Goal: Feedback & Contribution: Leave review/rating

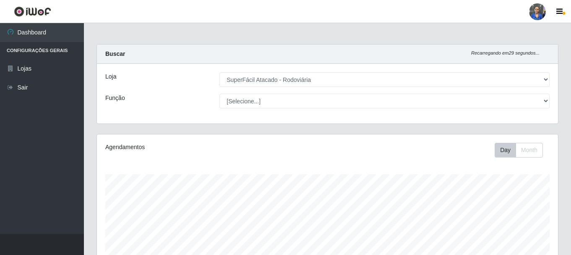
select select "400"
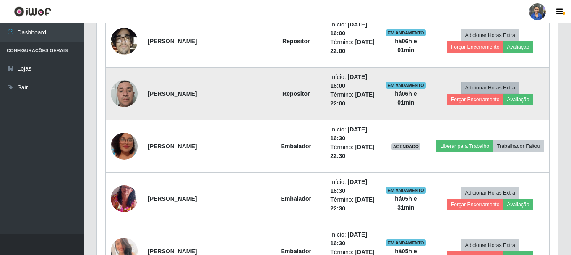
scroll to position [405, 0]
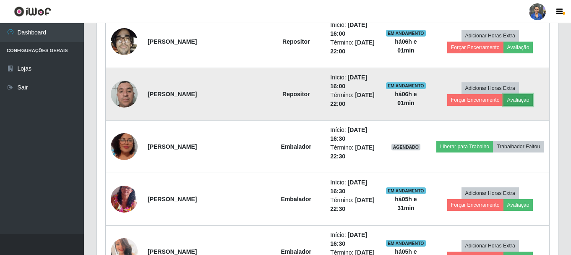
click at [504, 102] on button "Avaliação" at bounding box center [519, 100] width 30 height 12
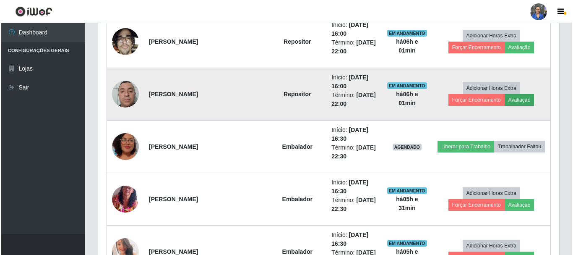
scroll to position [174, 457]
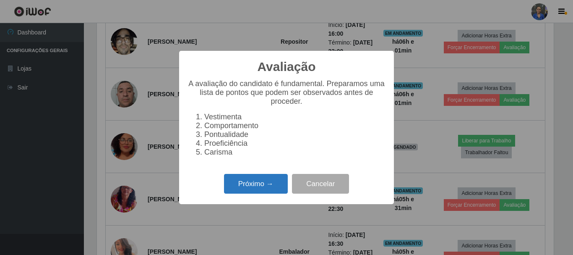
click at [274, 190] on button "Próximo →" at bounding box center [256, 184] width 64 height 20
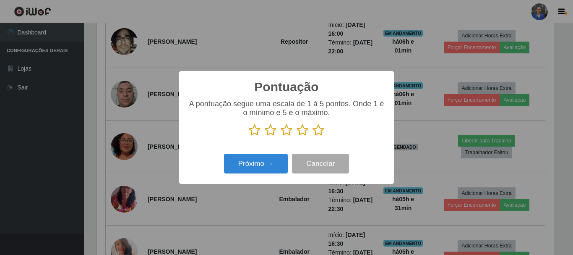
click at [314, 131] on icon at bounding box center [319, 130] width 12 height 13
click at [313, 136] on input "radio" at bounding box center [313, 136] width 0 height 0
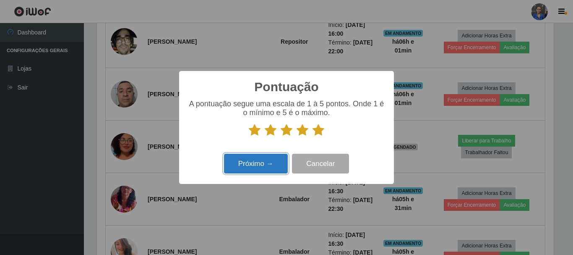
click at [270, 166] on button "Próximo →" at bounding box center [256, 164] width 64 height 20
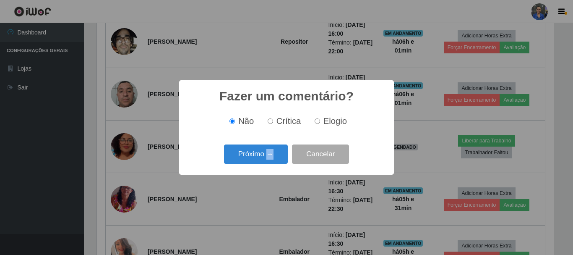
click at [270, 166] on div "Próximo → Cancelar" at bounding box center [287, 154] width 198 height 24
click at [269, 157] on button "Próximo →" at bounding box center [256, 154] width 64 height 20
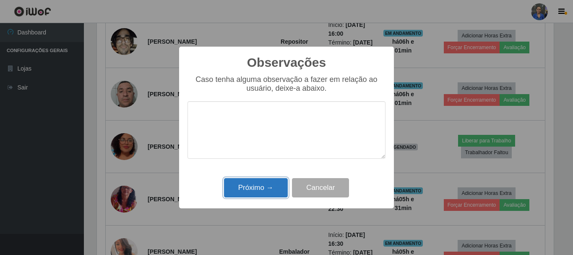
click at [269, 182] on button "Próximo →" at bounding box center [256, 188] width 64 height 20
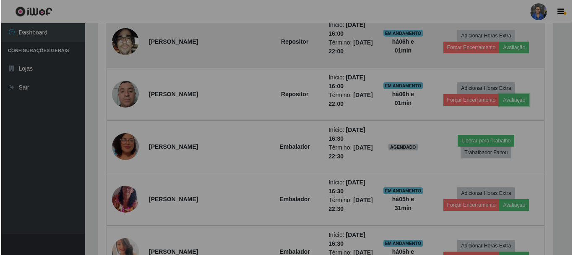
scroll to position [174, 461]
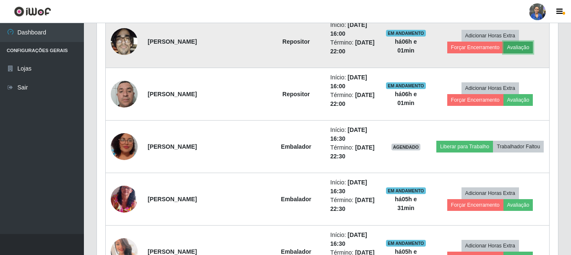
click at [504, 46] on button "Avaliação" at bounding box center [519, 48] width 30 height 12
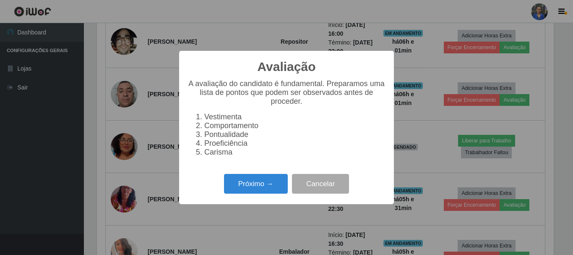
scroll to position [174, 457]
click at [243, 194] on button "Próximo →" at bounding box center [256, 184] width 64 height 20
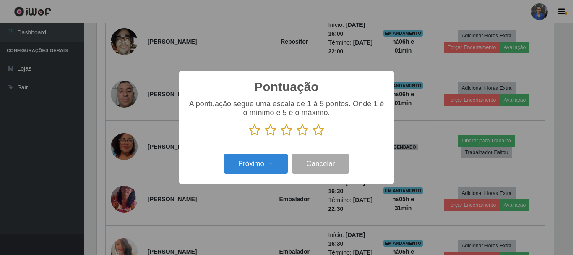
click at [319, 130] on icon at bounding box center [319, 130] width 12 height 13
click at [313, 136] on input "radio" at bounding box center [313, 136] width 0 height 0
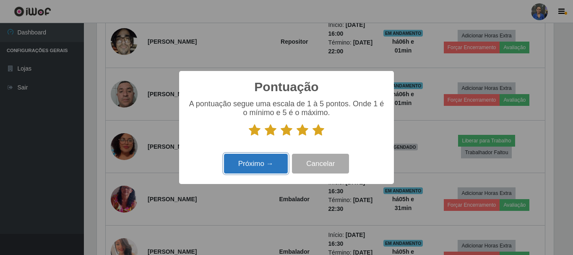
click at [268, 161] on button "Próximo →" at bounding box center [256, 164] width 64 height 20
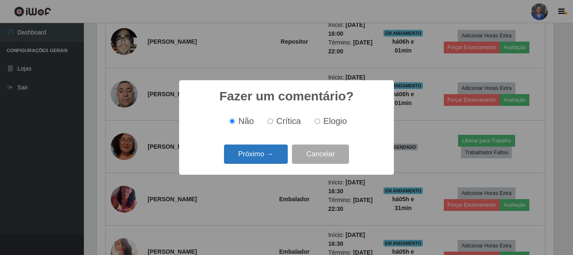
click at [257, 152] on button "Próximo →" at bounding box center [256, 154] width 64 height 20
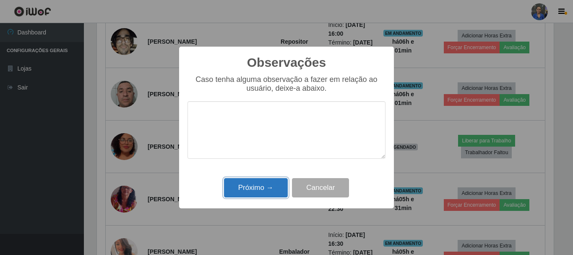
click at [254, 183] on button "Próximo →" at bounding box center [256, 188] width 64 height 20
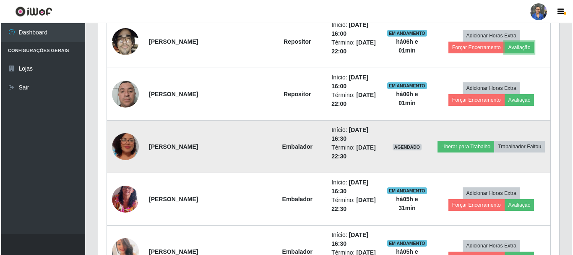
scroll to position [279, 0]
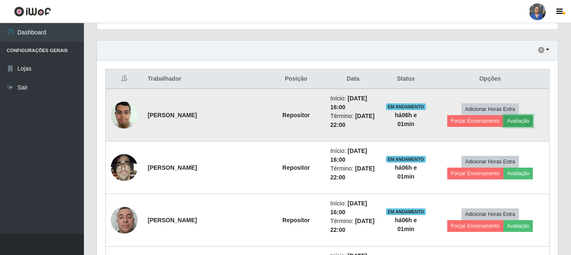
click at [504, 125] on button "Avaliação" at bounding box center [519, 121] width 30 height 12
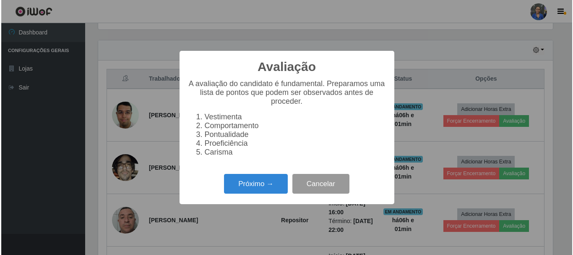
scroll to position [174, 457]
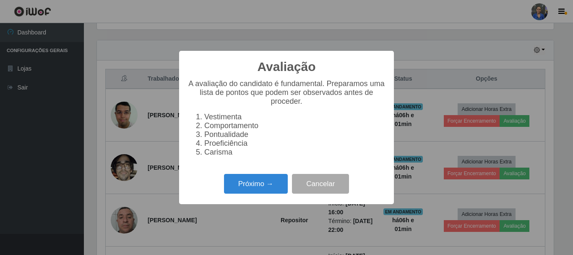
click at [264, 204] on div "Avaliação × A avaliação do candidato é fundamental. Preparamos uma lista de pon…" at bounding box center [286, 127] width 215 height 153
click at [273, 192] on button "Próximo →" at bounding box center [256, 184] width 64 height 20
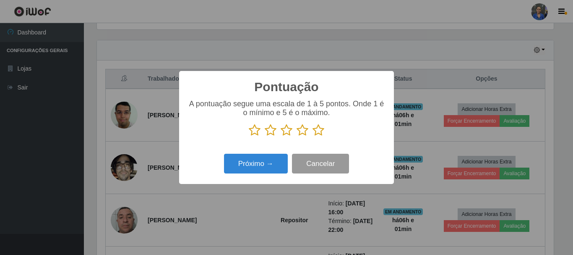
scroll to position [419610, 419327]
click at [315, 133] on icon at bounding box center [319, 130] width 12 height 13
click at [313, 136] on input "radio" at bounding box center [313, 136] width 0 height 0
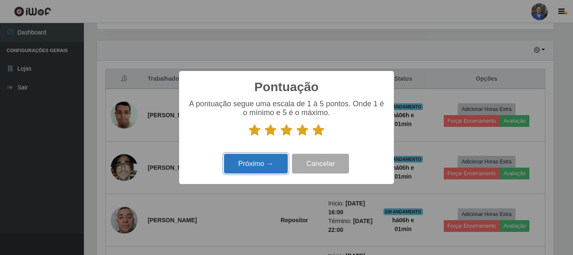
click at [266, 166] on button "Próximo →" at bounding box center [256, 164] width 64 height 20
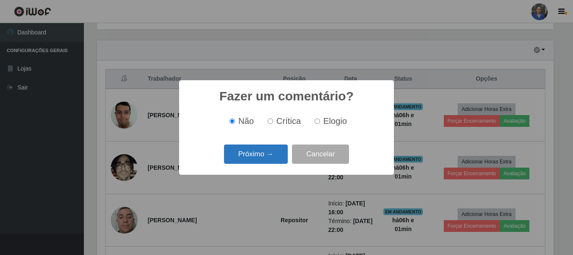
click at [268, 157] on button "Próximo →" at bounding box center [256, 154] width 64 height 20
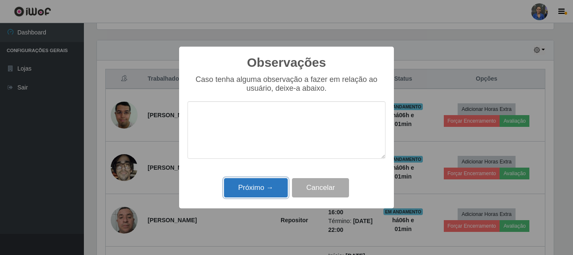
click at [257, 183] on button "Próximo →" at bounding box center [256, 188] width 64 height 20
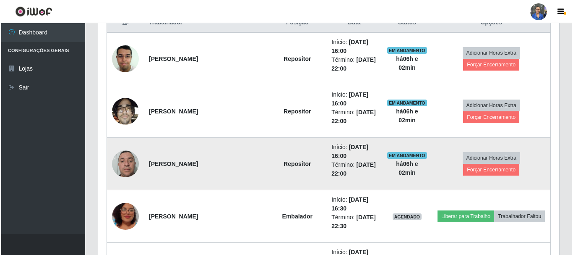
scroll to position [336, 0]
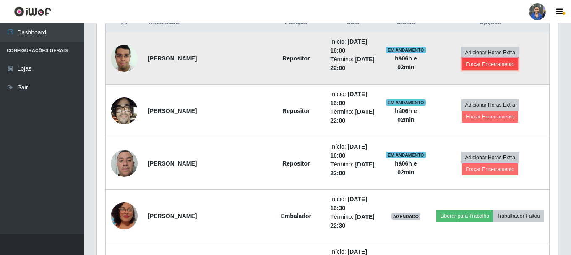
click at [514, 61] on button "Forçar Encerramento" at bounding box center [490, 64] width 56 height 12
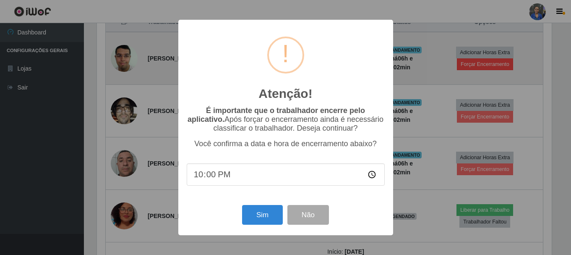
scroll to position [174, 457]
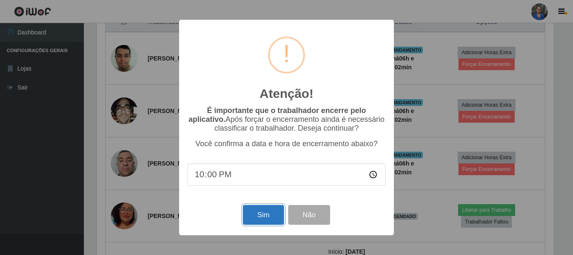
click at [254, 212] on button "Sim" at bounding box center [263, 215] width 41 height 20
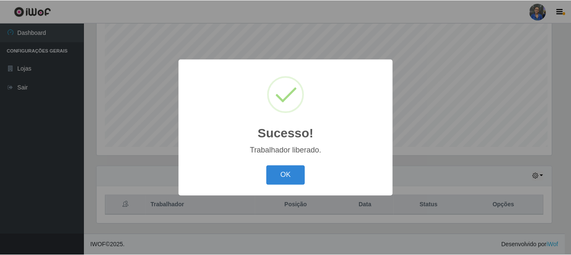
scroll to position [0, 0]
click at [302, 178] on button "OK" at bounding box center [286, 175] width 39 height 20
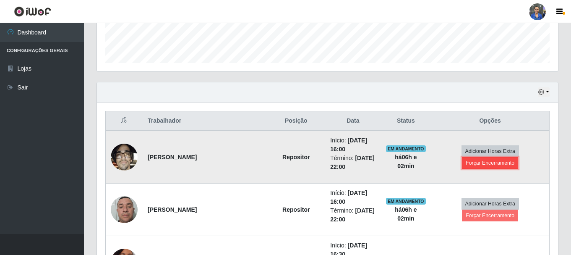
click at [494, 157] on button "Forçar Encerramento" at bounding box center [490, 163] width 56 height 12
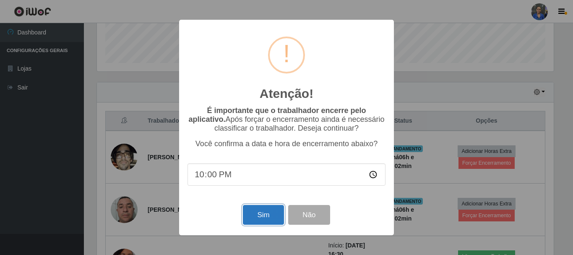
click at [262, 218] on button "Sim" at bounding box center [263, 215] width 41 height 20
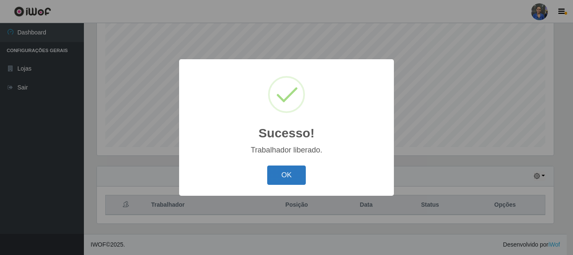
click at [296, 174] on button "OK" at bounding box center [286, 175] width 39 height 20
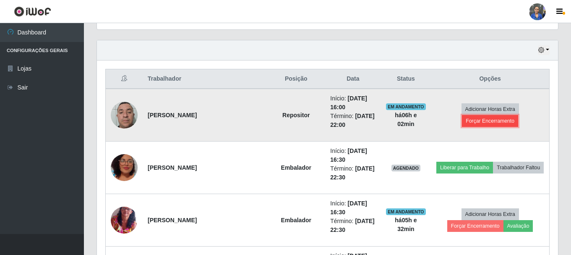
click at [503, 115] on button "Forçar Encerramento" at bounding box center [490, 121] width 56 height 12
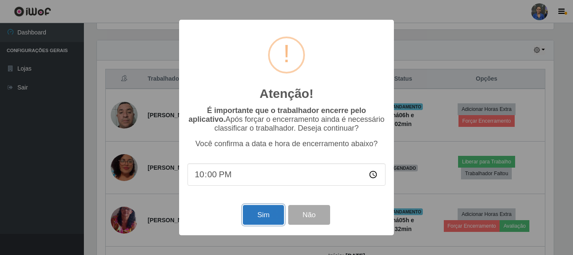
click at [257, 211] on button "Sim" at bounding box center [263, 215] width 41 height 20
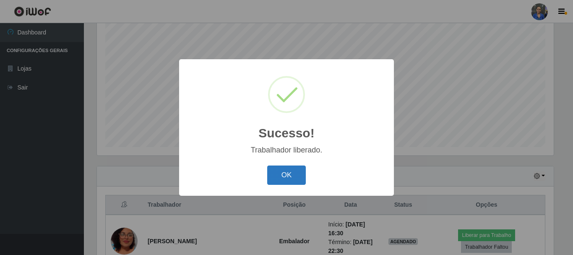
click at [275, 179] on button "OK" at bounding box center [286, 175] width 39 height 20
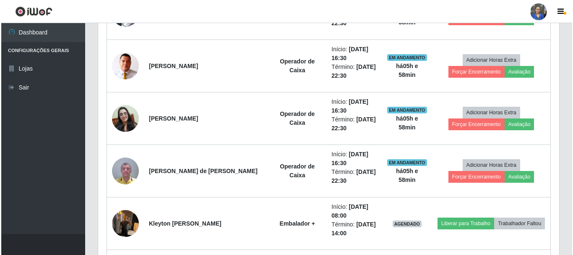
scroll to position [699, 0]
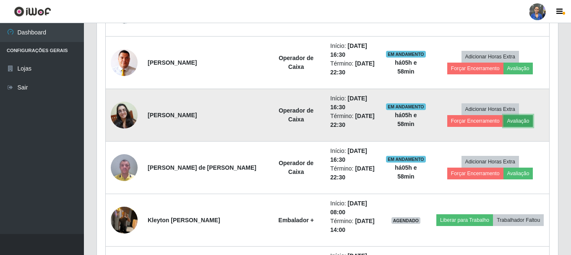
click at [504, 120] on button "Avaliação" at bounding box center [519, 121] width 30 height 12
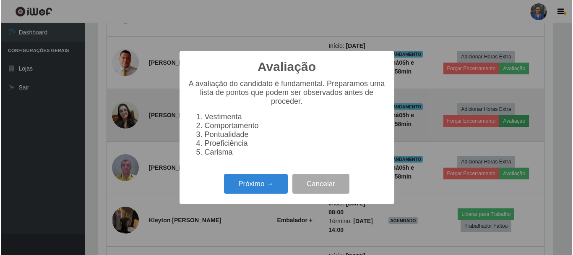
scroll to position [174, 457]
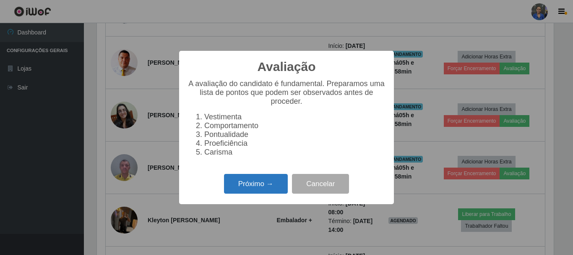
click at [282, 182] on button "Próximo →" at bounding box center [256, 184] width 64 height 20
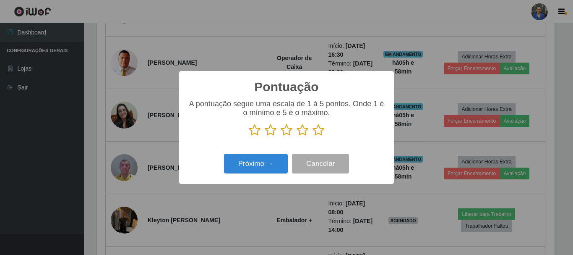
click at [301, 132] on icon at bounding box center [303, 130] width 12 height 13
click at [297, 136] on input "radio" at bounding box center [297, 136] width 0 height 0
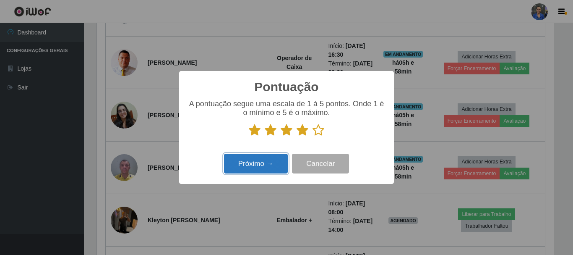
click at [280, 172] on button "Próximo →" at bounding box center [256, 164] width 64 height 20
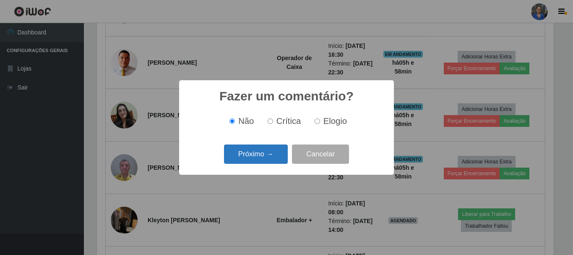
click at [281, 157] on button "Próximo →" at bounding box center [256, 154] width 64 height 20
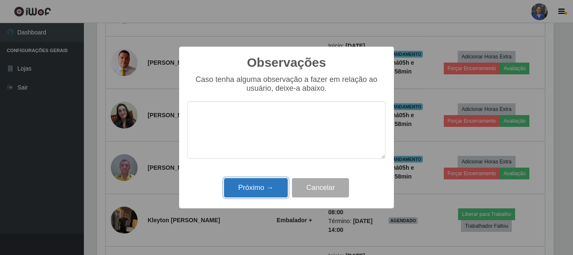
click at [274, 184] on button "Próximo →" at bounding box center [256, 188] width 64 height 20
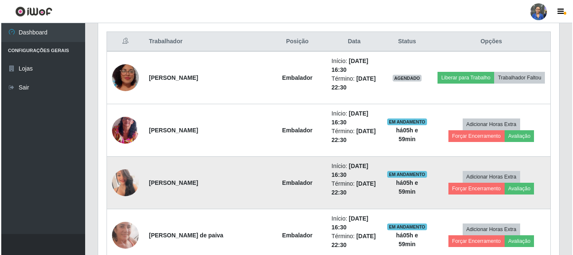
scroll to position [321, 0]
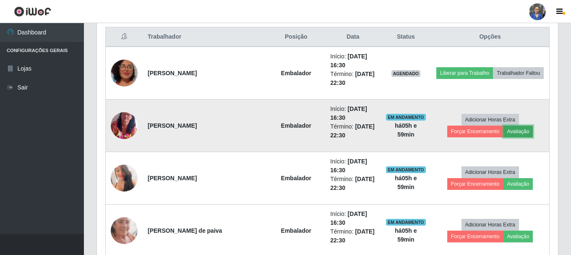
click at [504, 134] on button "Avaliação" at bounding box center [519, 132] width 30 height 12
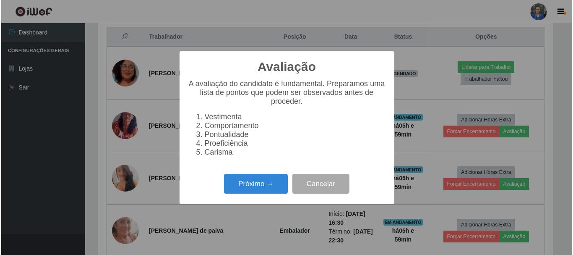
scroll to position [174, 457]
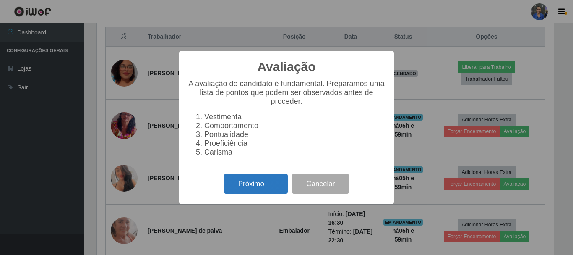
click at [260, 188] on button "Próximo →" at bounding box center [256, 184] width 64 height 20
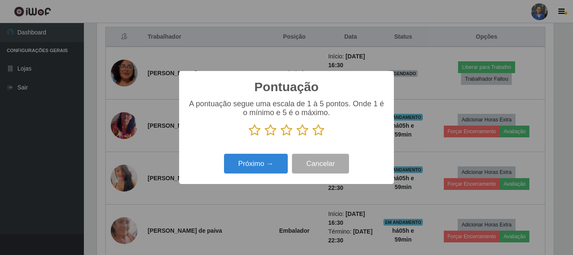
click at [319, 127] on icon at bounding box center [319, 130] width 12 height 13
click at [313, 136] on input "radio" at bounding box center [313, 136] width 0 height 0
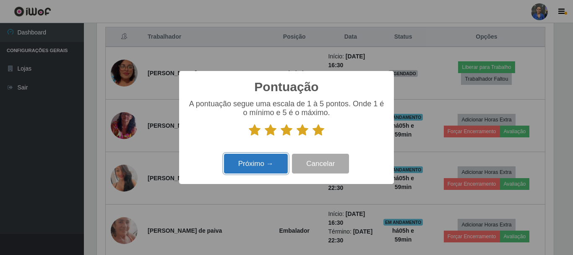
click at [261, 157] on button "Próximo →" at bounding box center [256, 164] width 64 height 20
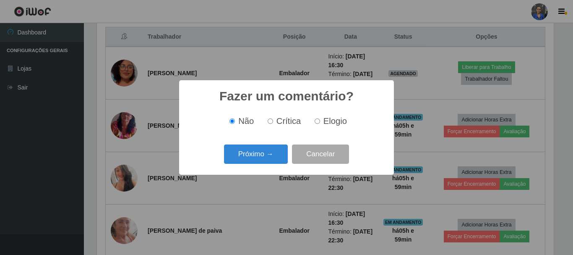
click at [261, 157] on button "Próximo →" at bounding box center [256, 154] width 64 height 20
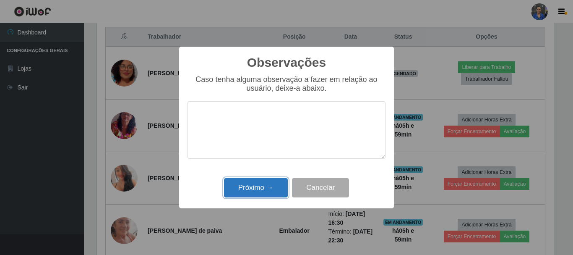
click at [255, 188] on button "Próximo →" at bounding box center [256, 188] width 64 height 20
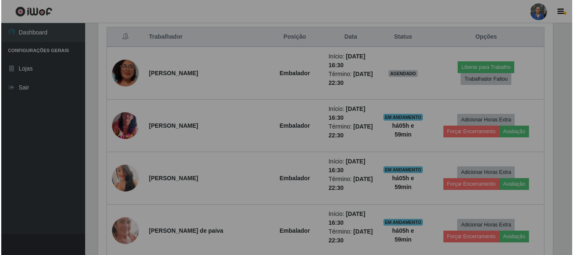
scroll to position [174, 461]
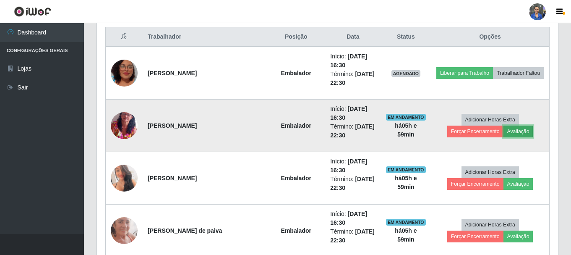
click at [504, 137] on button "Avaliação" at bounding box center [519, 132] width 30 height 12
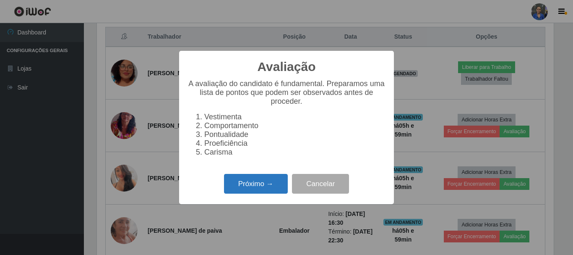
click at [263, 181] on button "Próximo →" at bounding box center [256, 184] width 64 height 20
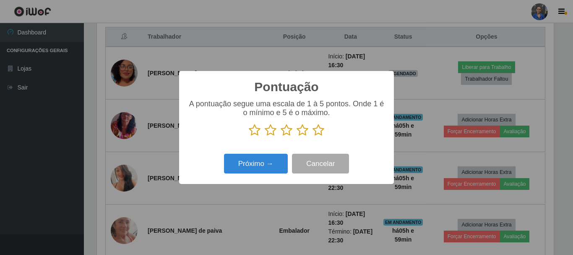
click at [323, 131] on icon at bounding box center [319, 130] width 12 height 13
click at [313, 136] on input "radio" at bounding box center [313, 136] width 0 height 0
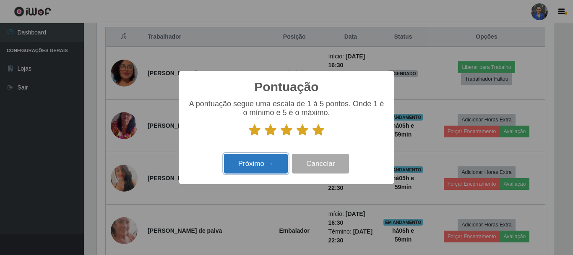
click at [264, 161] on button "Próximo →" at bounding box center [256, 164] width 64 height 20
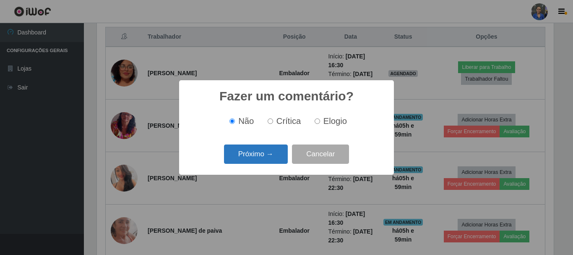
click at [262, 154] on button "Próximo →" at bounding box center [256, 154] width 64 height 20
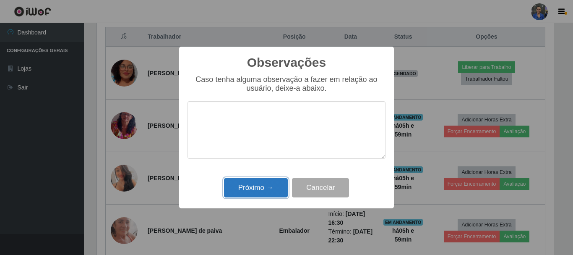
click at [260, 184] on button "Próximo →" at bounding box center [256, 188] width 64 height 20
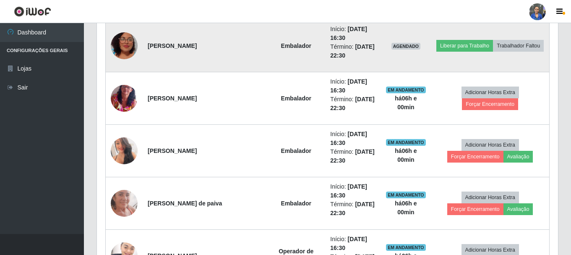
scroll to position [363, 0]
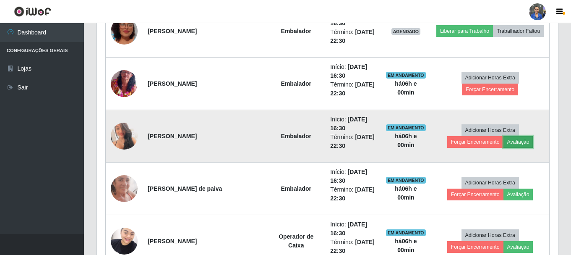
click at [504, 144] on button "Avaliação" at bounding box center [519, 142] width 30 height 12
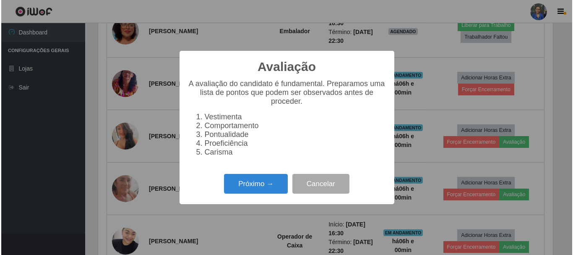
scroll to position [174, 457]
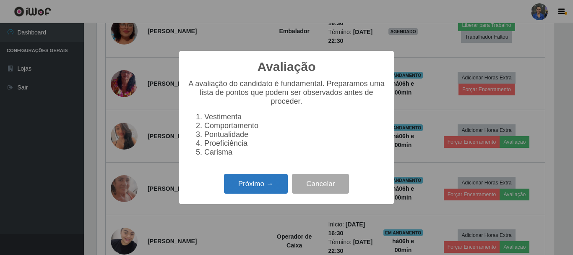
click at [259, 189] on button "Próximo →" at bounding box center [256, 184] width 64 height 20
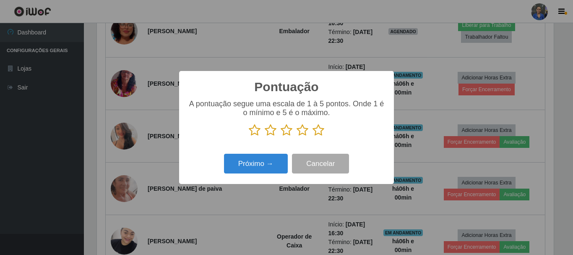
scroll to position [419610, 419327]
click at [322, 131] on icon at bounding box center [319, 130] width 12 height 13
click at [313, 136] on input "radio" at bounding box center [313, 136] width 0 height 0
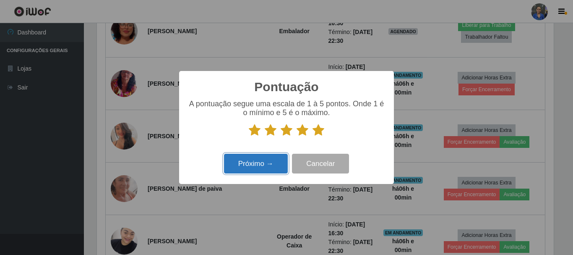
click at [241, 165] on button "Próximo →" at bounding box center [256, 164] width 64 height 20
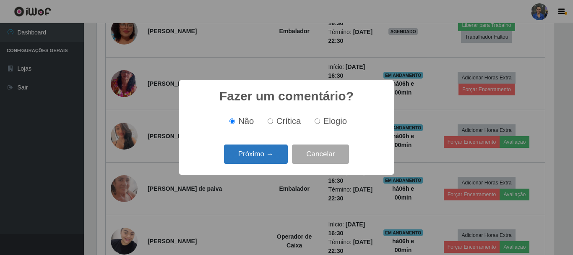
click at [245, 157] on button "Próximo →" at bounding box center [256, 154] width 64 height 20
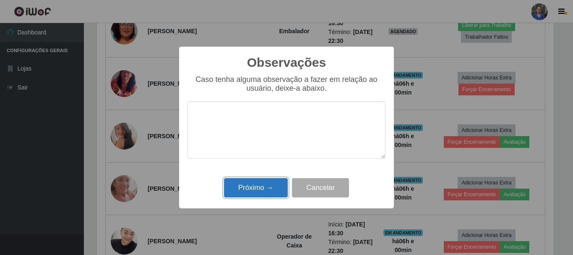
click at [251, 188] on button "Próximo →" at bounding box center [256, 188] width 64 height 20
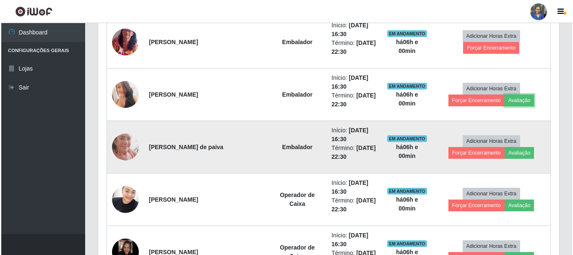
scroll to position [405, 0]
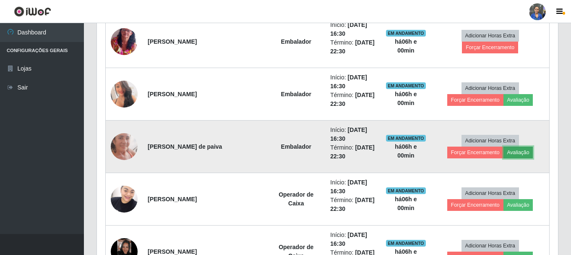
click at [504, 155] on button "Avaliação" at bounding box center [519, 153] width 30 height 12
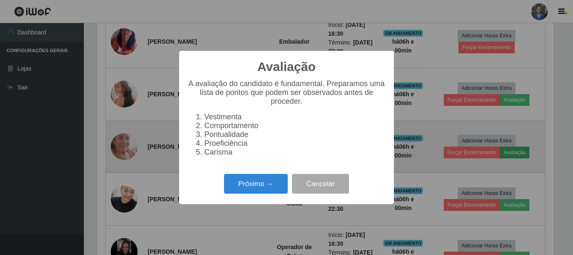
scroll to position [174, 457]
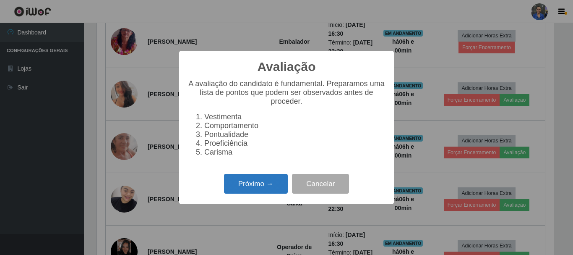
click at [243, 182] on button "Próximo →" at bounding box center [256, 184] width 64 height 20
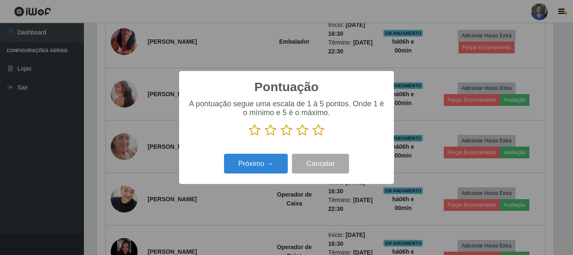
click at [321, 131] on icon at bounding box center [319, 130] width 12 height 13
click at [313, 136] on input "radio" at bounding box center [313, 136] width 0 height 0
click at [243, 153] on div "Próximo → Cancelar" at bounding box center [287, 164] width 198 height 24
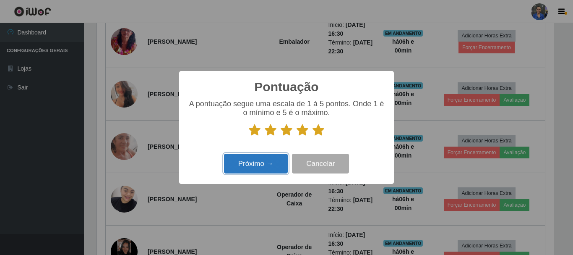
click at [247, 157] on button "Próximo →" at bounding box center [256, 164] width 64 height 20
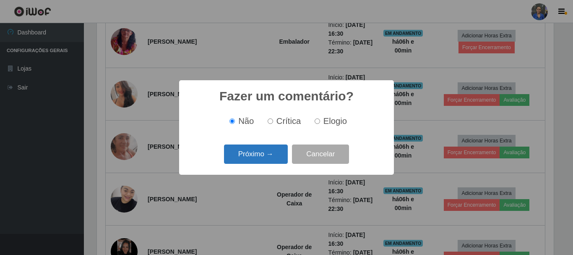
click at [248, 152] on button "Próximo →" at bounding box center [256, 154] width 64 height 20
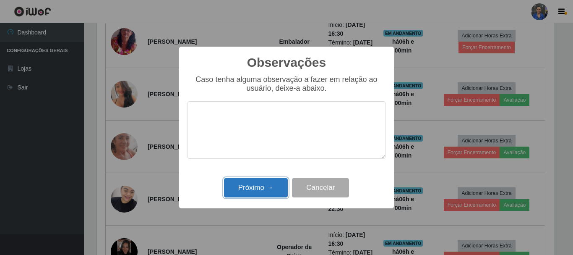
click at [260, 191] on button "Próximo →" at bounding box center [256, 188] width 64 height 20
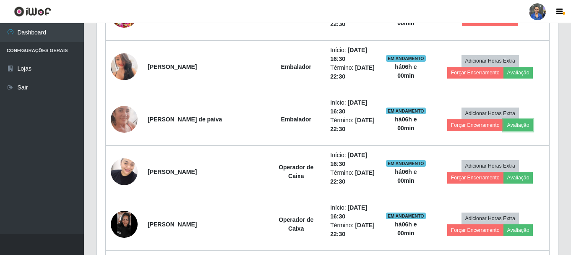
scroll to position [447, 0]
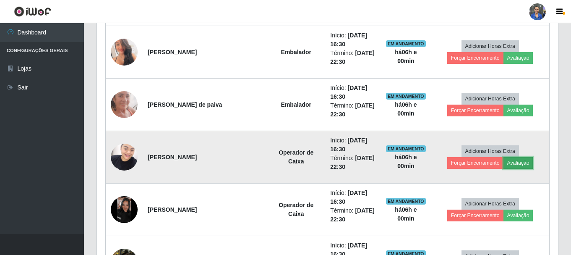
click at [504, 165] on button "Avaliação" at bounding box center [519, 163] width 30 height 12
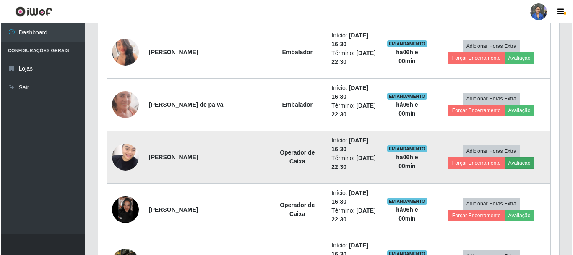
scroll to position [174, 457]
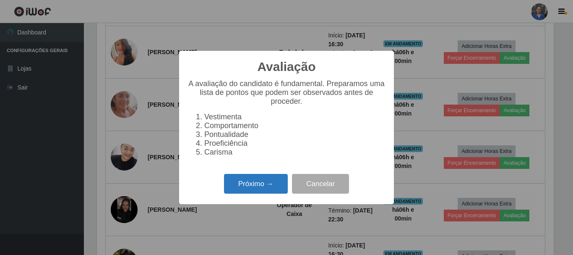
click at [268, 189] on button "Próximo →" at bounding box center [256, 184] width 64 height 20
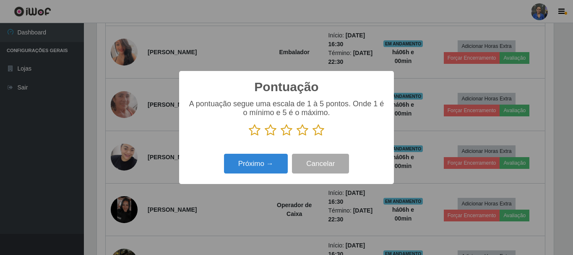
click at [320, 131] on icon at bounding box center [319, 130] width 12 height 13
click at [313, 136] on input "radio" at bounding box center [313, 136] width 0 height 0
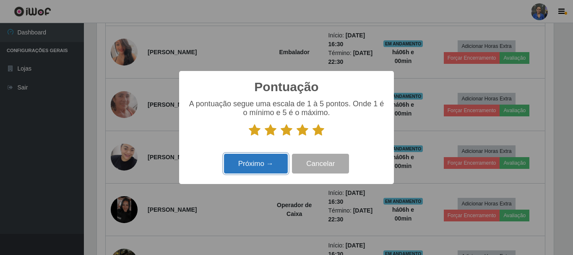
click at [250, 158] on button "Próximo →" at bounding box center [256, 164] width 64 height 20
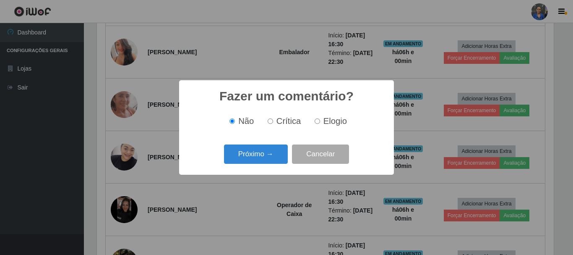
click at [250, 158] on button "Próximo →" at bounding box center [256, 154] width 64 height 20
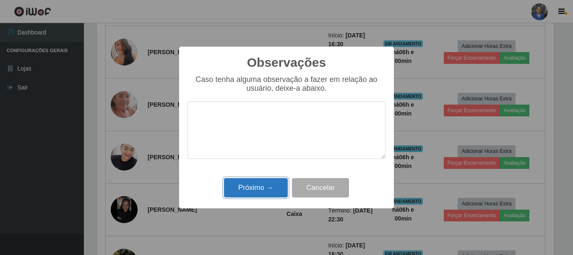
click at [251, 191] on button "Próximo →" at bounding box center [256, 188] width 64 height 20
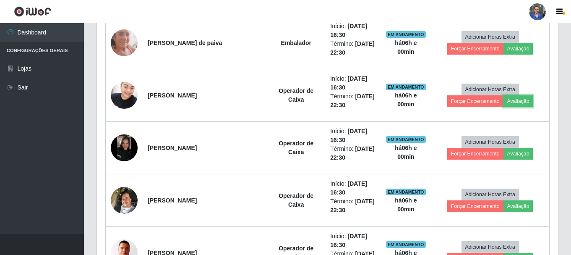
scroll to position [531, 0]
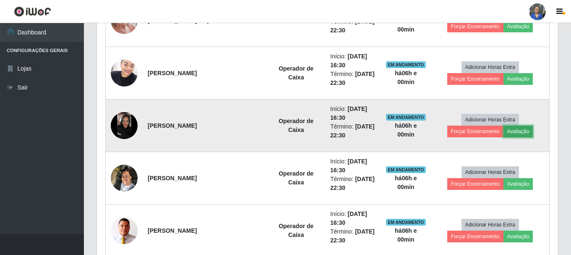
click at [504, 134] on button "Avaliação" at bounding box center [519, 132] width 30 height 12
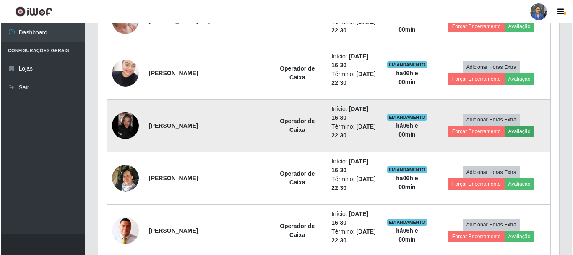
scroll to position [174, 457]
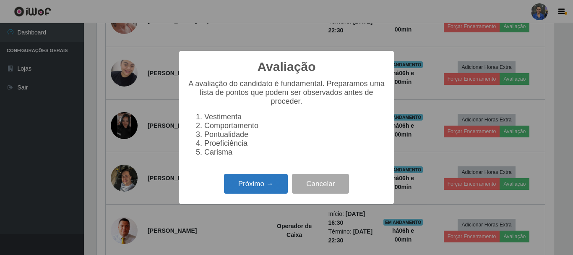
click at [249, 186] on button "Próximo →" at bounding box center [256, 184] width 64 height 20
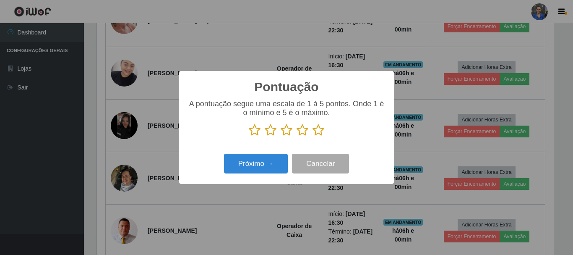
scroll to position [419610, 419327]
click at [320, 131] on icon at bounding box center [319, 130] width 12 height 13
click at [313, 136] on input "radio" at bounding box center [313, 136] width 0 height 0
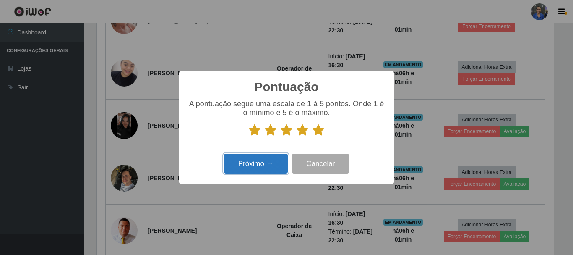
click at [265, 157] on button "Próximo →" at bounding box center [256, 164] width 64 height 20
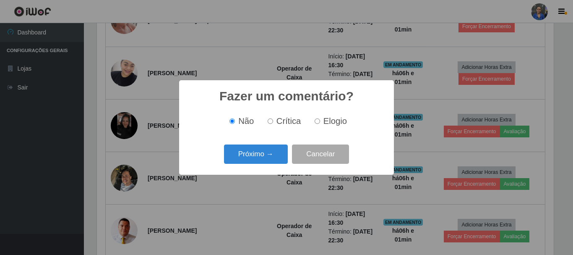
click at [265, 157] on button "Próximo →" at bounding box center [256, 154] width 64 height 20
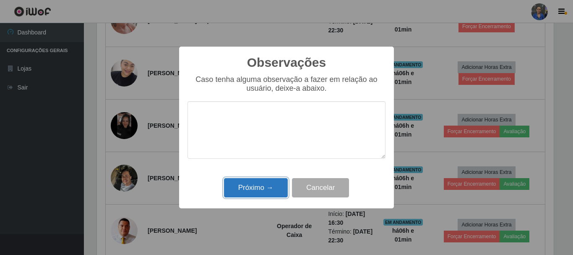
click at [262, 179] on button "Próximo →" at bounding box center [256, 188] width 64 height 20
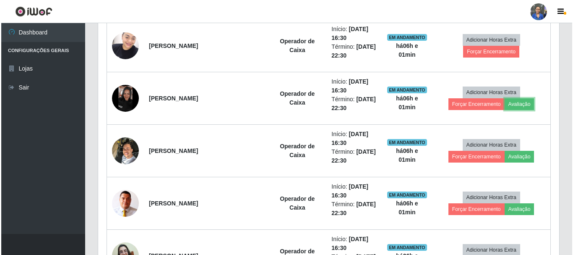
scroll to position [573, 0]
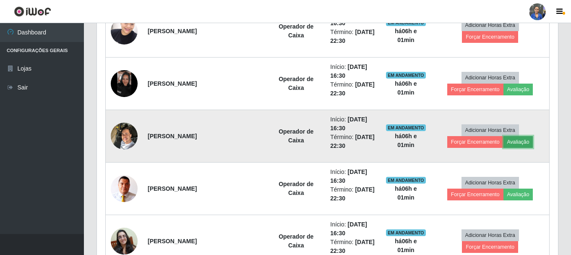
click at [504, 144] on button "Avaliação" at bounding box center [519, 142] width 30 height 12
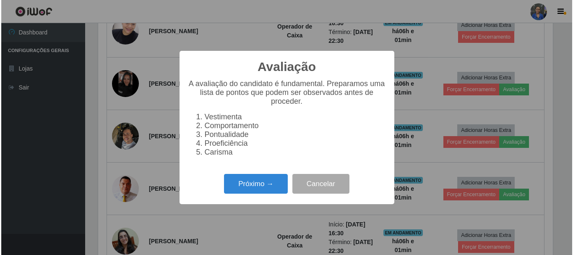
scroll to position [174, 457]
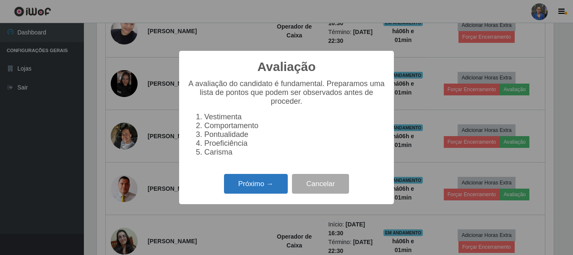
click at [268, 189] on button "Próximo →" at bounding box center [256, 184] width 64 height 20
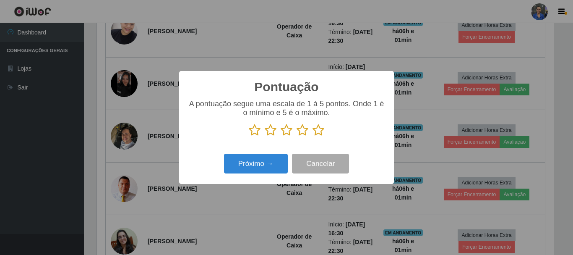
click at [318, 134] on icon at bounding box center [319, 130] width 12 height 13
click at [313, 136] on input "radio" at bounding box center [313, 136] width 0 height 0
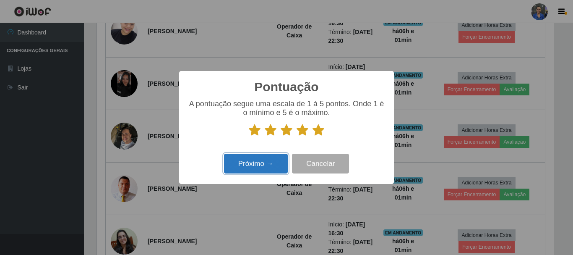
click at [274, 157] on button "Próximo →" at bounding box center [256, 164] width 64 height 20
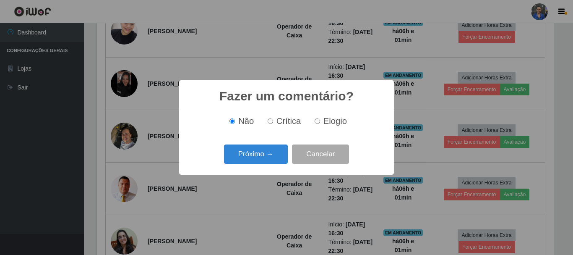
click at [274, 157] on button "Próximo →" at bounding box center [256, 154] width 64 height 20
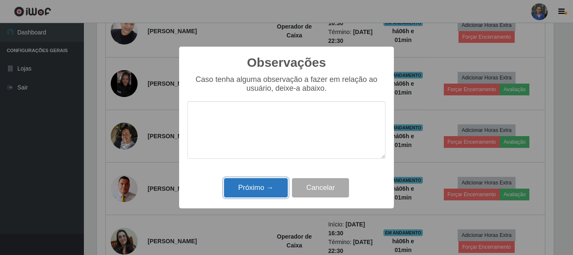
click at [263, 184] on button "Próximo →" at bounding box center [256, 188] width 64 height 20
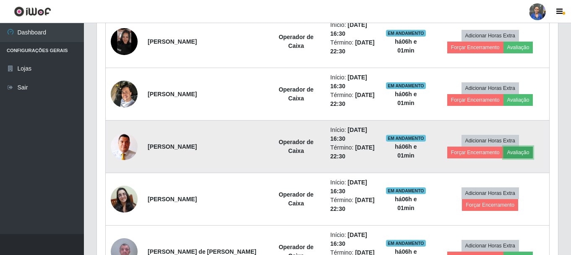
click at [504, 154] on button "Avaliação" at bounding box center [519, 153] width 30 height 12
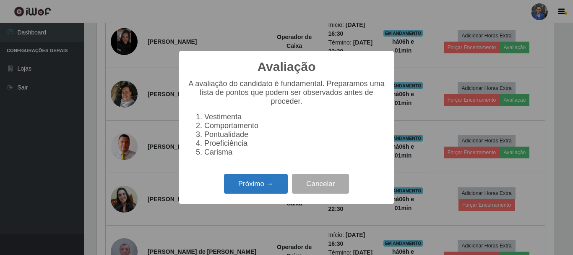
click at [262, 179] on button "Próximo →" at bounding box center [256, 184] width 64 height 20
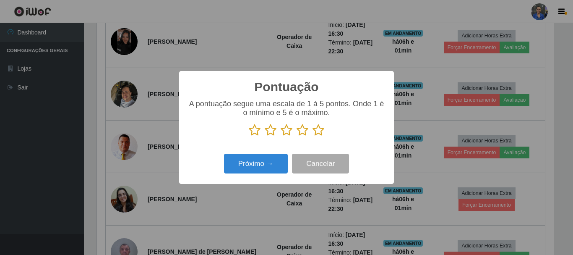
click at [319, 129] on icon at bounding box center [319, 130] width 12 height 13
click at [313, 136] on input "radio" at bounding box center [313, 136] width 0 height 0
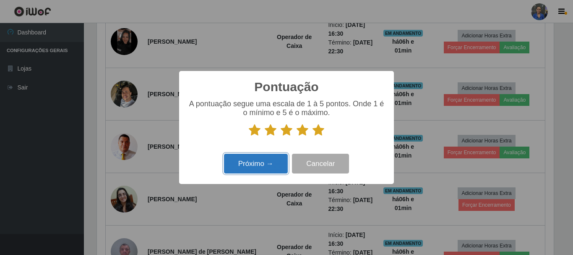
click at [265, 160] on button "Próximo →" at bounding box center [256, 164] width 64 height 20
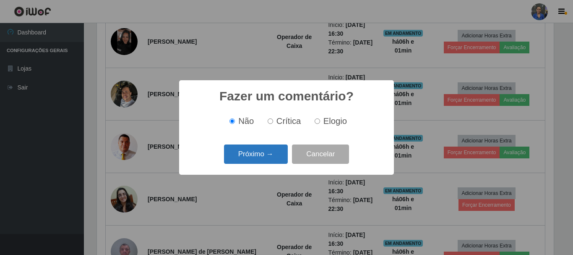
click at [264, 154] on button "Próximo →" at bounding box center [256, 154] width 64 height 20
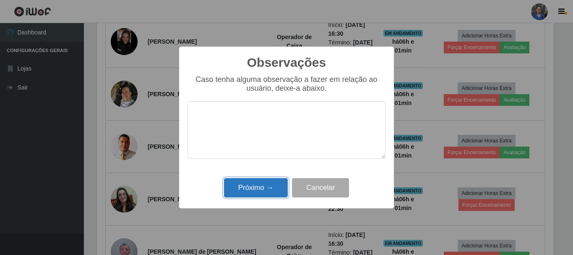
click at [256, 198] on button "Próximo →" at bounding box center [256, 188] width 64 height 20
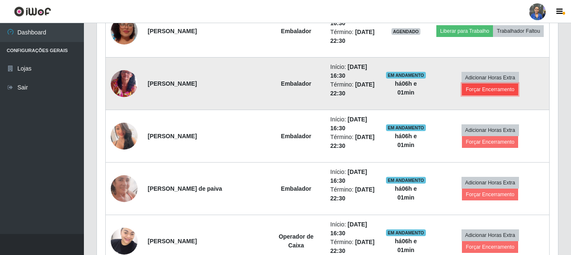
click at [503, 84] on button "Forçar Encerramento" at bounding box center [490, 90] width 56 height 12
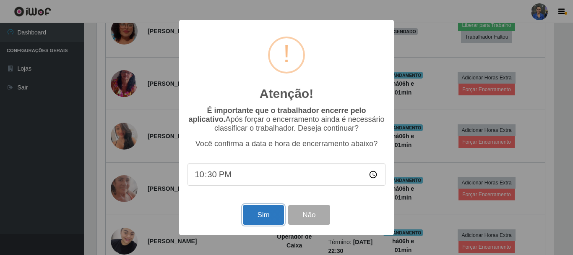
click at [253, 217] on button "Sim" at bounding box center [263, 215] width 41 height 20
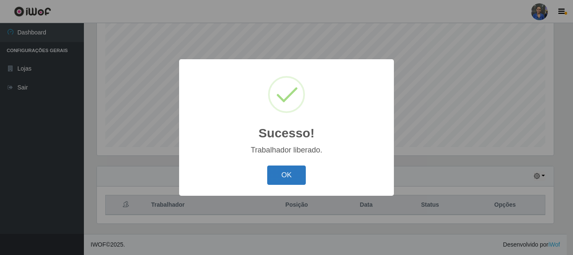
click at [295, 178] on button "OK" at bounding box center [286, 175] width 39 height 20
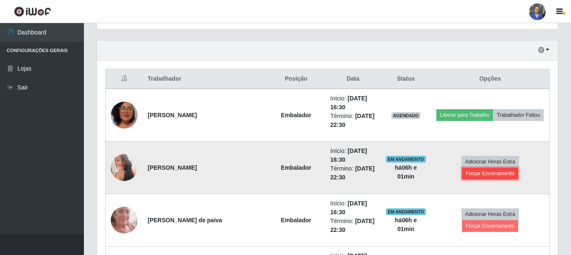
click at [518, 167] on button "Forçar Encerramento" at bounding box center [490, 173] width 56 height 12
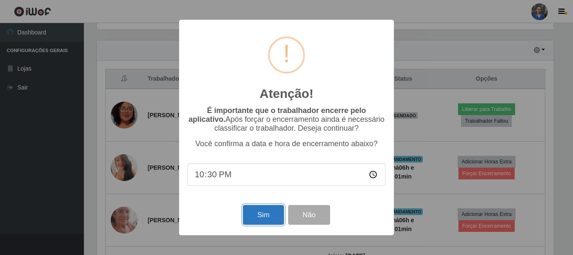
click at [263, 214] on button "Sim" at bounding box center [263, 215] width 41 height 20
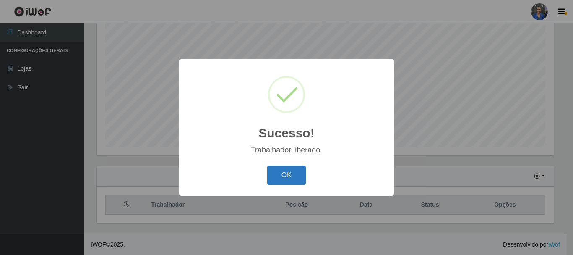
click at [301, 174] on button "OK" at bounding box center [286, 175] width 39 height 20
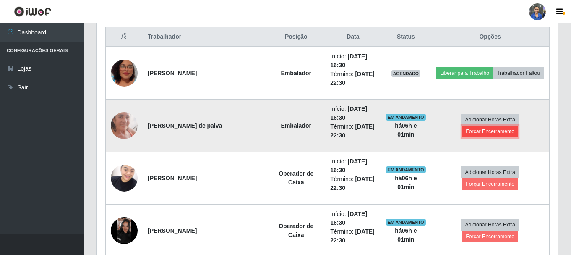
click at [518, 126] on button "Forçar Encerramento" at bounding box center [490, 132] width 56 height 12
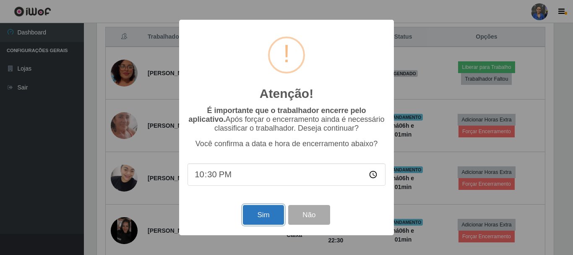
click at [259, 212] on button "Sim" at bounding box center [263, 215] width 41 height 20
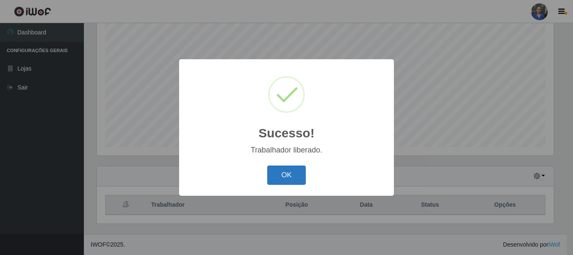
click at [282, 182] on button "OK" at bounding box center [286, 175] width 39 height 20
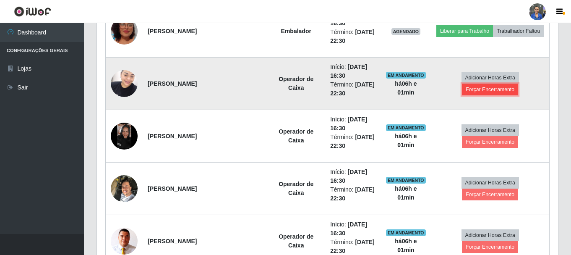
click at [518, 86] on button "Forçar Encerramento" at bounding box center [490, 90] width 56 height 12
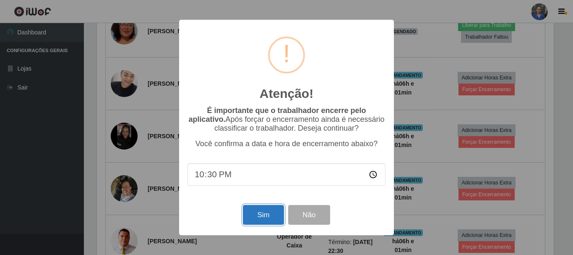
click at [262, 216] on button "Sim" at bounding box center [263, 215] width 41 height 20
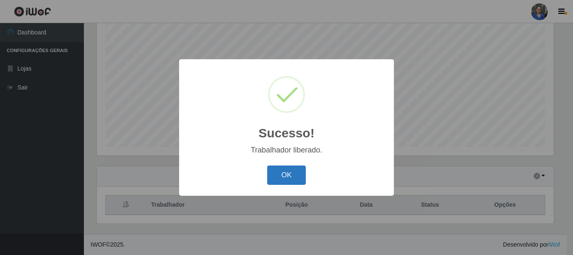
click at [283, 179] on button "OK" at bounding box center [286, 175] width 39 height 20
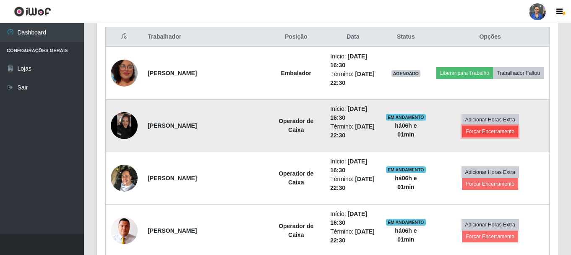
click at [517, 126] on button "Forçar Encerramento" at bounding box center [490, 132] width 56 height 12
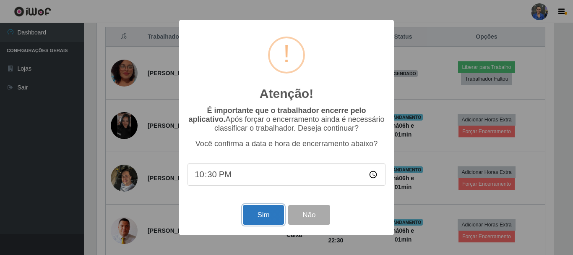
click at [276, 216] on button "Sim" at bounding box center [263, 215] width 41 height 20
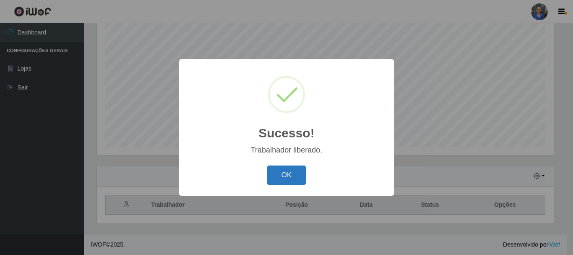
click at [282, 174] on button "OK" at bounding box center [286, 175] width 39 height 20
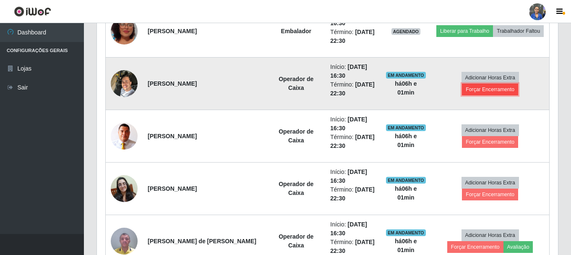
click at [518, 84] on button "Forçar Encerramento" at bounding box center [490, 90] width 56 height 12
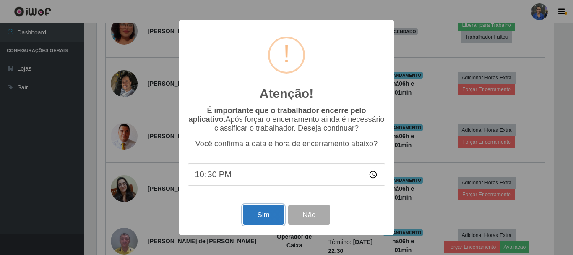
click at [270, 216] on button "Sim" at bounding box center [263, 215] width 41 height 20
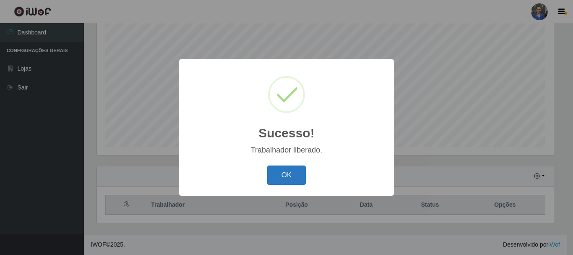
click at [286, 173] on button "OK" at bounding box center [286, 175] width 39 height 20
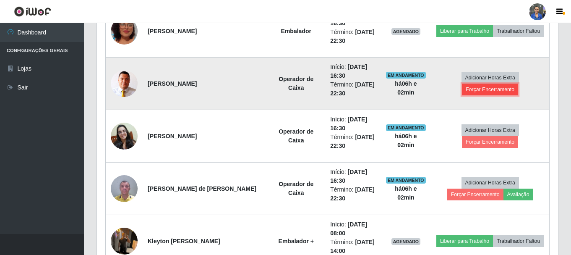
click at [518, 84] on button "Forçar Encerramento" at bounding box center [490, 90] width 56 height 12
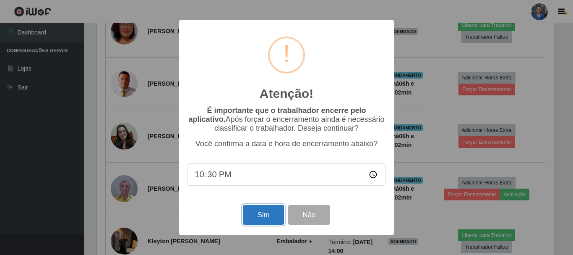
click at [267, 220] on button "Sim" at bounding box center [263, 215] width 41 height 20
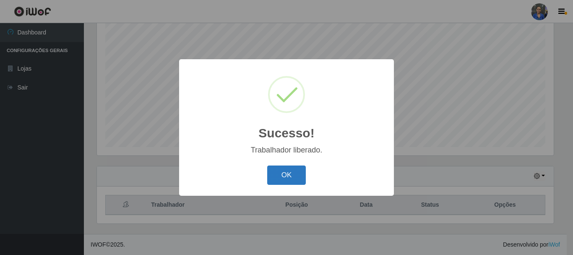
click at [279, 177] on button "OK" at bounding box center [286, 175] width 39 height 20
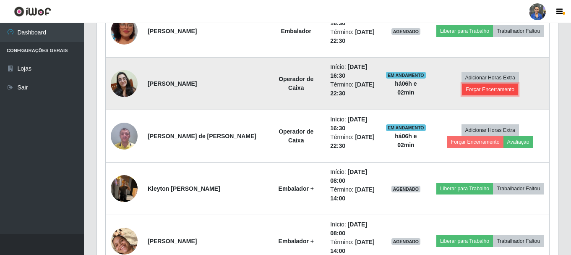
click at [517, 84] on button "Forçar Encerramento" at bounding box center [490, 90] width 56 height 12
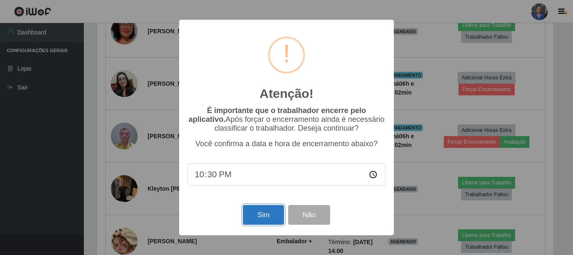
click at [251, 219] on button "Sim" at bounding box center [263, 215] width 41 height 20
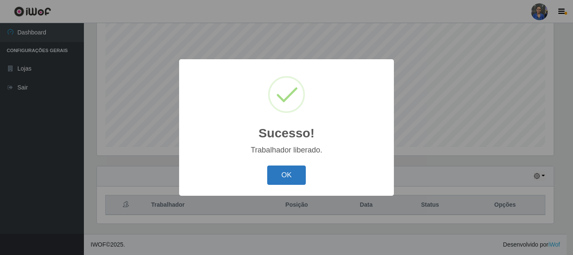
click at [282, 172] on button "OK" at bounding box center [286, 175] width 39 height 20
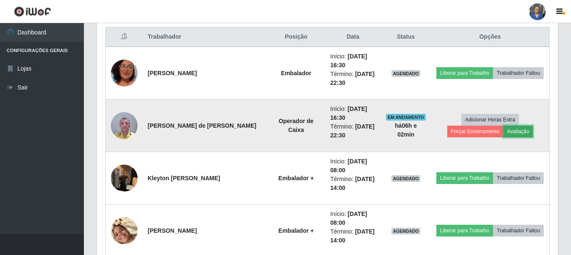
click at [504, 134] on button "Avaliação" at bounding box center [519, 132] width 30 height 12
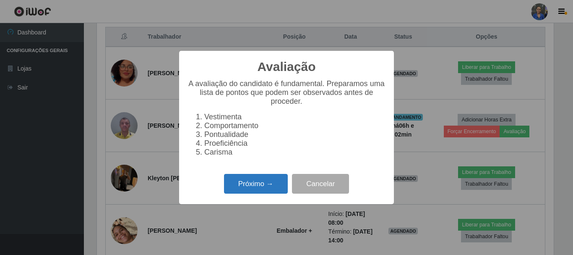
click at [262, 181] on button "Próximo →" at bounding box center [256, 184] width 64 height 20
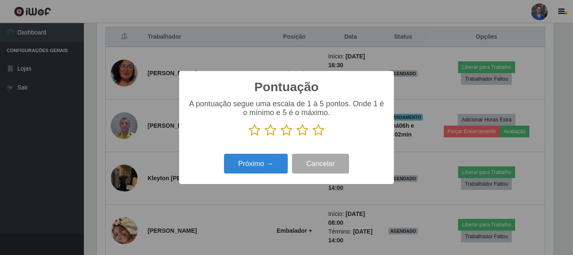
click at [319, 131] on icon at bounding box center [319, 130] width 12 height 13
click at [313, 136] on input "radio" at bounding box center [313, 136] width 0 height 0
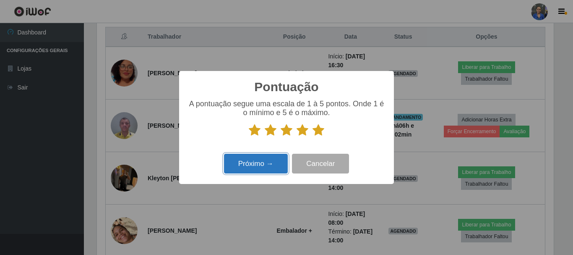
click at [266, 162] on button "Próximo →" at bounding box center [256, 164] width 64 height 20
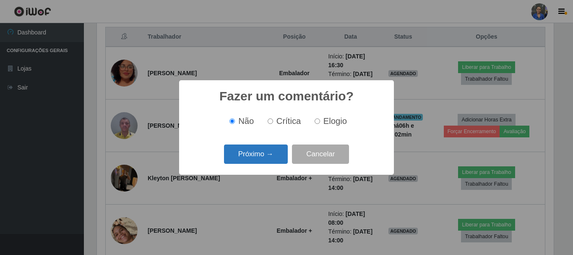
click at [264, 156] on button "Próximo →" at bounding box center [256, 154] width 64 height 20
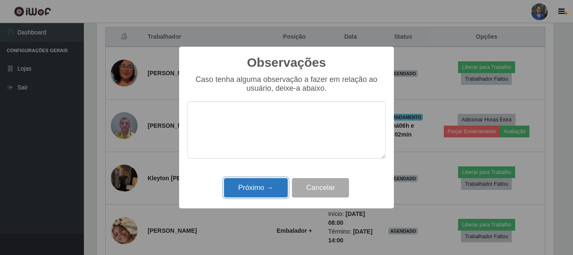
click at [259, 193] on button "Próximo →" at bounding box center [256, 188] width 64 height 20
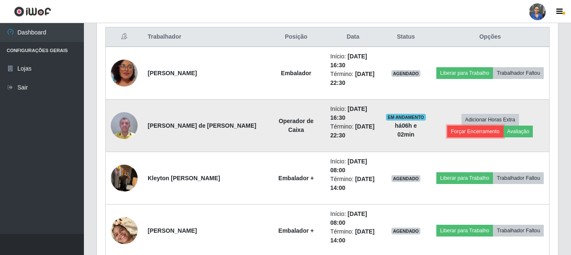
click at [504, 126] on button "Forçar Encerramento" at bounding box center [475, 132] width 56 height 12
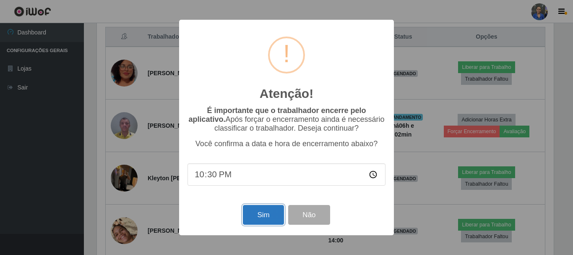
click at [251, 212] on button "Sim" at bounding box center [263, 215] width 41 height 20
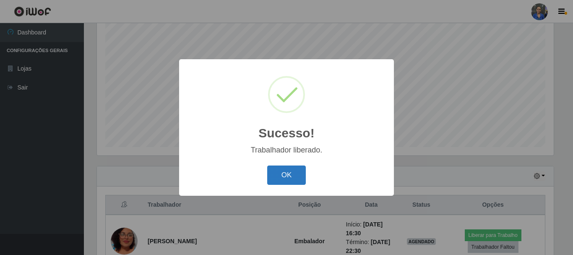
click at [283, 176] on button "OK" at bounding box center [286, 175] width 39 height 20
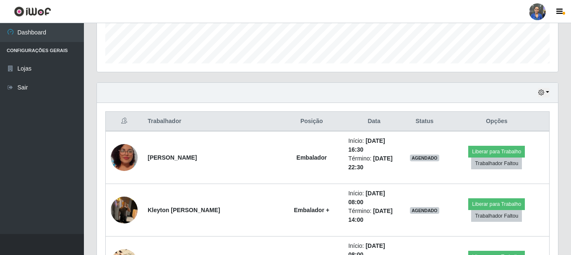
scroll to position [237, 0]
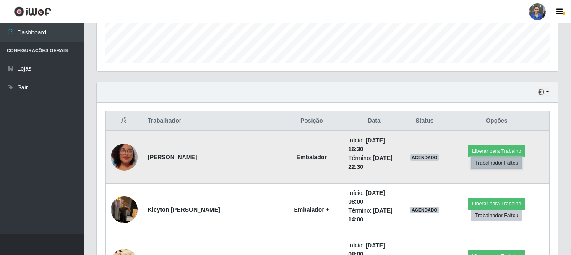
click at [485, 160] on button "Trabalhador Faltou" at bounding box center [496, 163] width 51 height 12
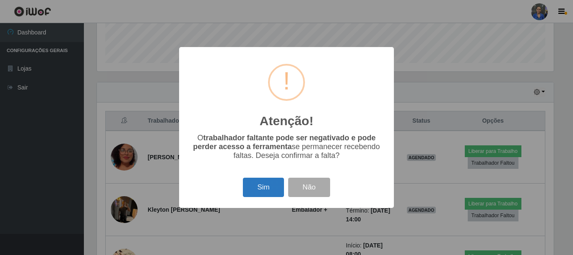
click at [270, 187] on button "Sim" at bounding box center [263, 188] width 41 height 20
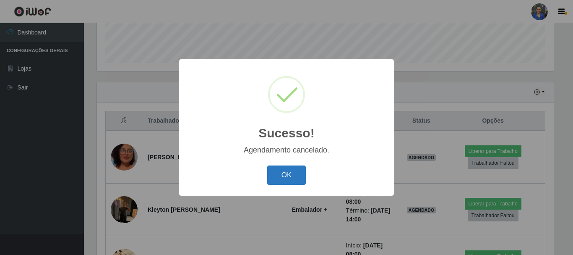
click at [291, 166] on button "OK" at bounding box center [286, 175] width 39 height 20
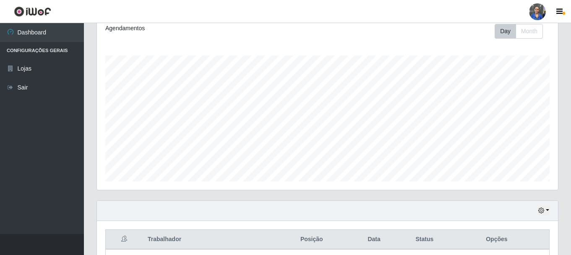
scroll to position [210, 0]
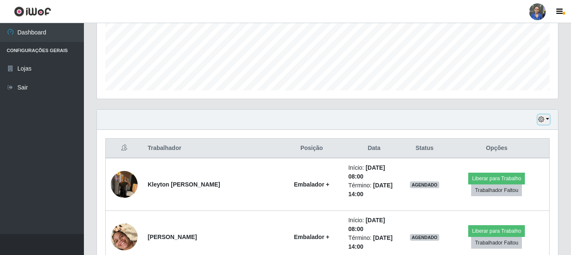
click at [539, 118] on icon "button" at bounding box center [542, 119] width 6 height 6
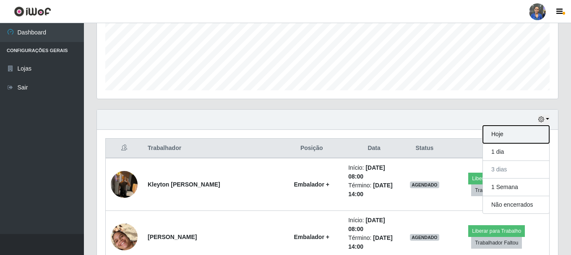
click at [496, 134] on button "Hoje" at bounding box center [516, 135] width 66 height 18
